Goal: Transaction & Acquisition: Purchase product/service

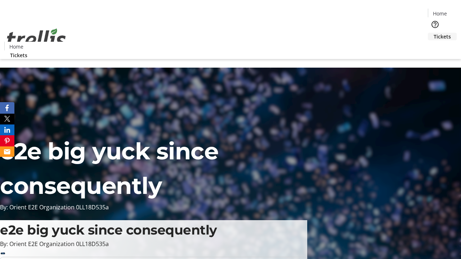
click at [433, 33] on span "Tickets" at bounding box center [441, 37] width 17 height 8
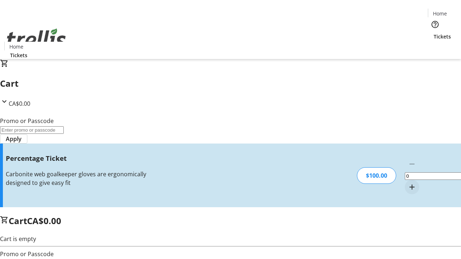
click at [408, 183] on mat-icon "Increment by one" at bounding box center [412, 187] width 9 height 9
type input "1"
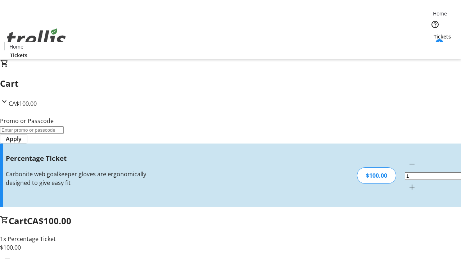
type input "FOO"
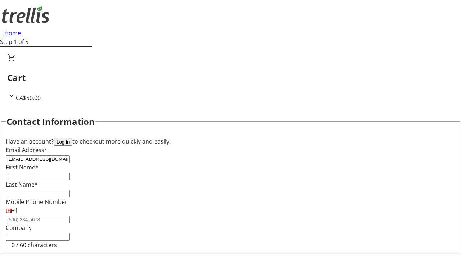
type input "[EMAIL_ADDRESS][DOMAIN_NAME]"
type input "Forest"
type input "Padberg"
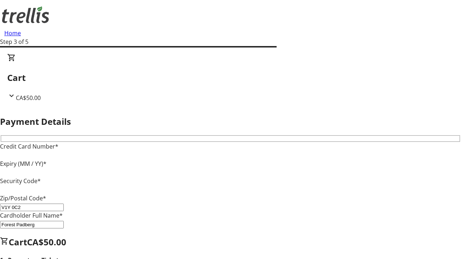
type input "V1Y 0C2"
